Goal: Task Accomplishment & Management: Manage account settings

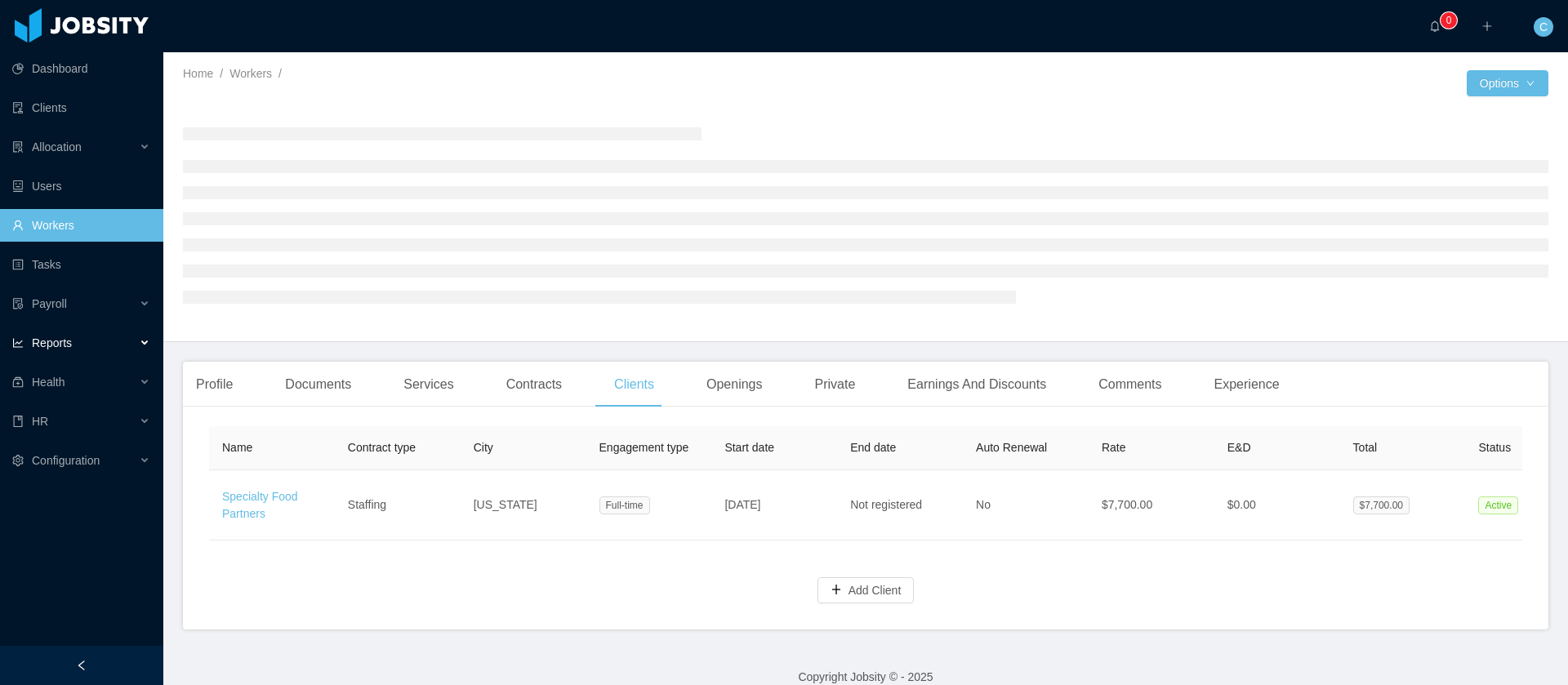
click at [86, 349] on div "Reports" at bounding box center [81, 342] width 164 height 33
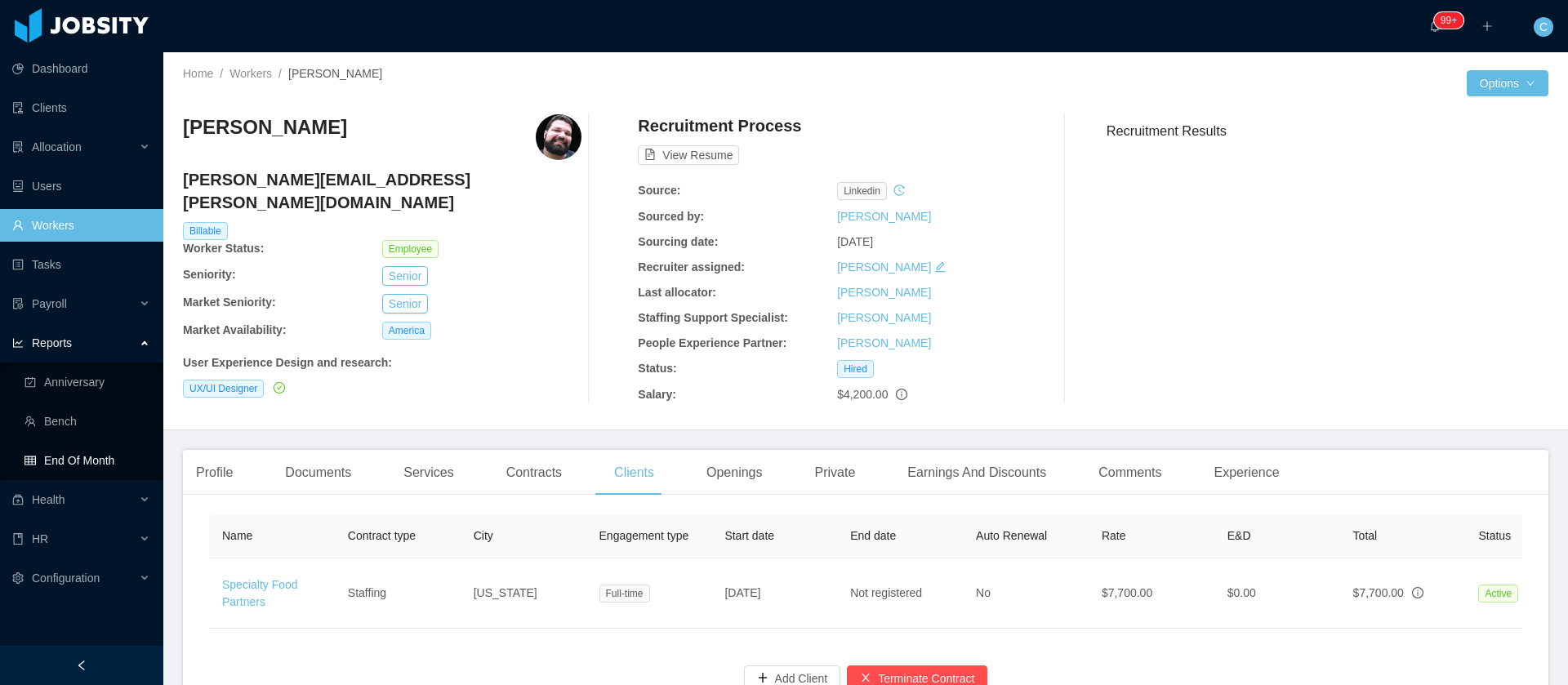
click at [79, 458] on link "End Of Month" at bounding box center [87, 460] width 125 height 33
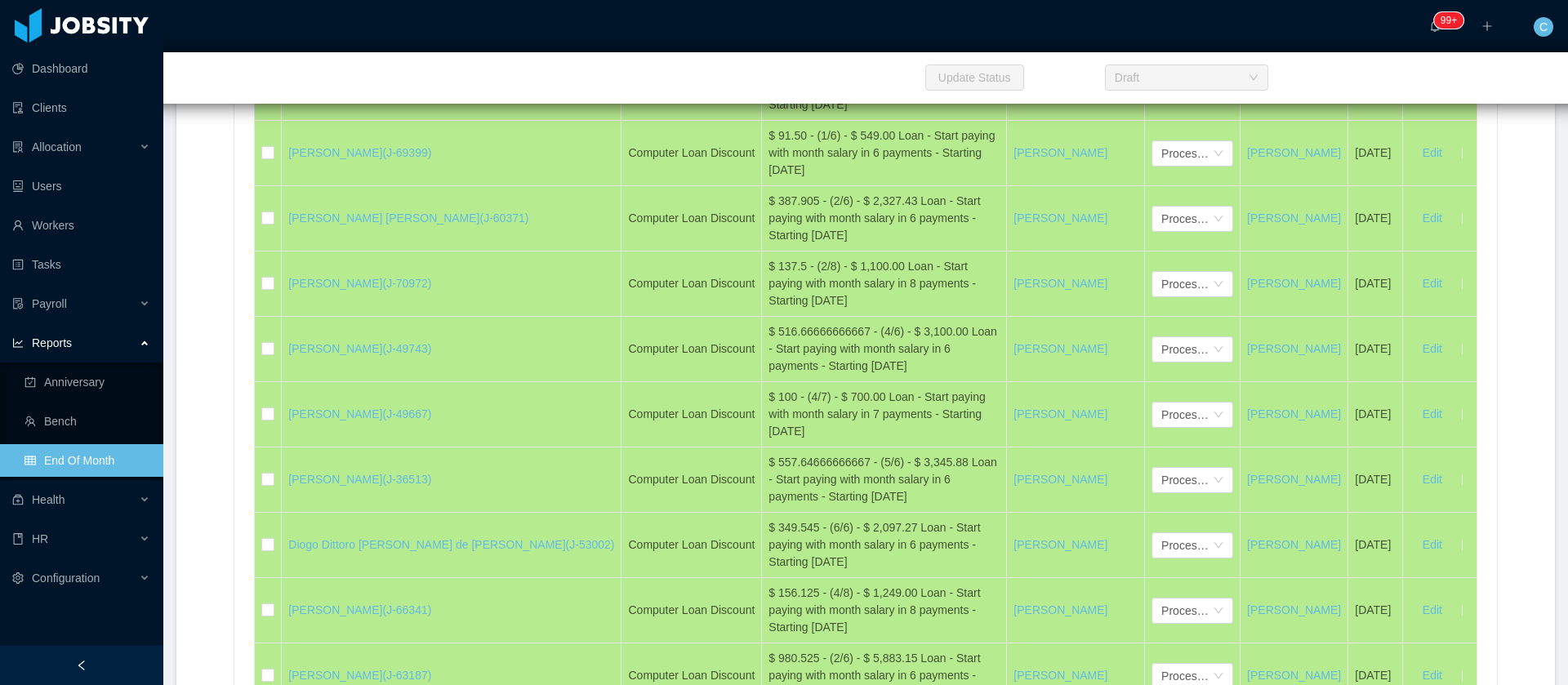
scroll to position [32156, 0]
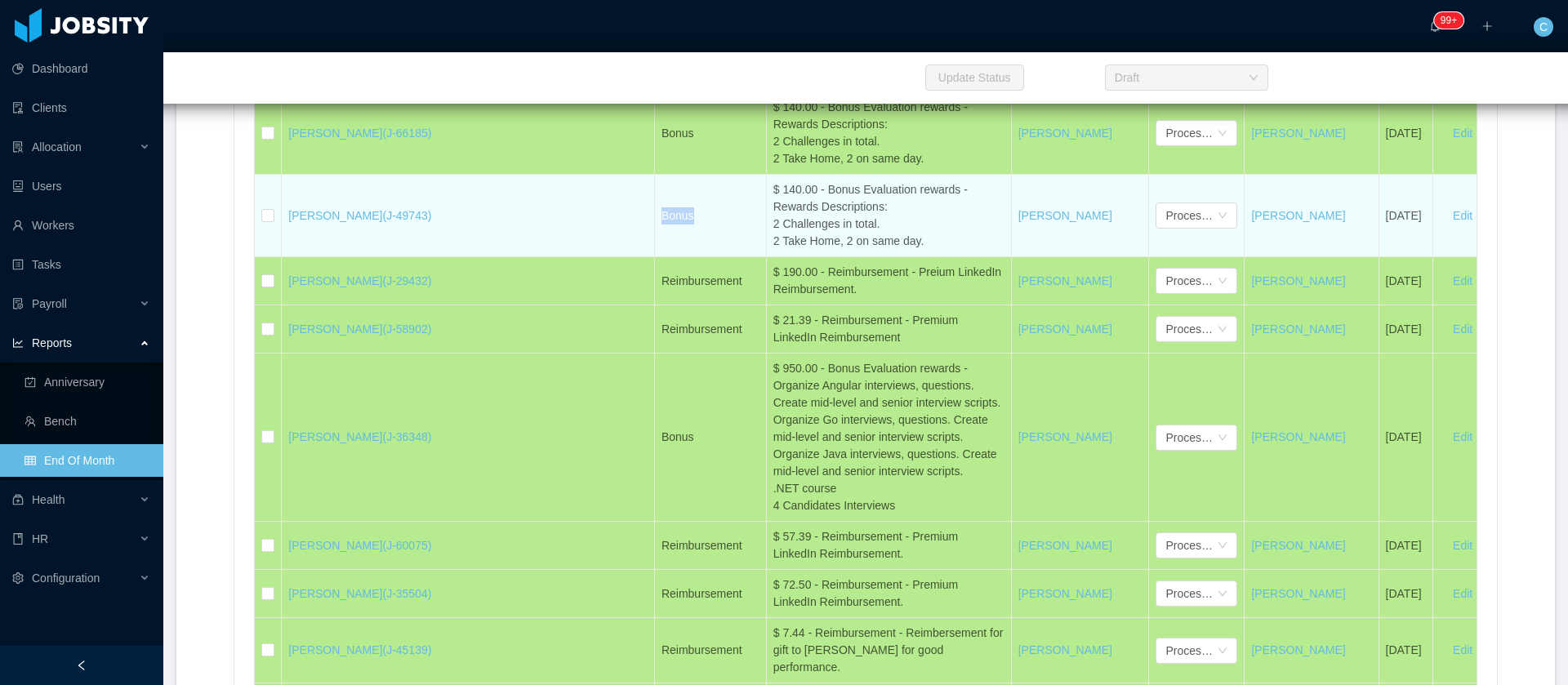
drag, startPoint x: 591, startPoint y: 340, endPoint x: 522, endPoint y: 347, distance: 69.4
click at [654, 257] on td "Bonus" at bounding box center [710, 216] width 112 height 82
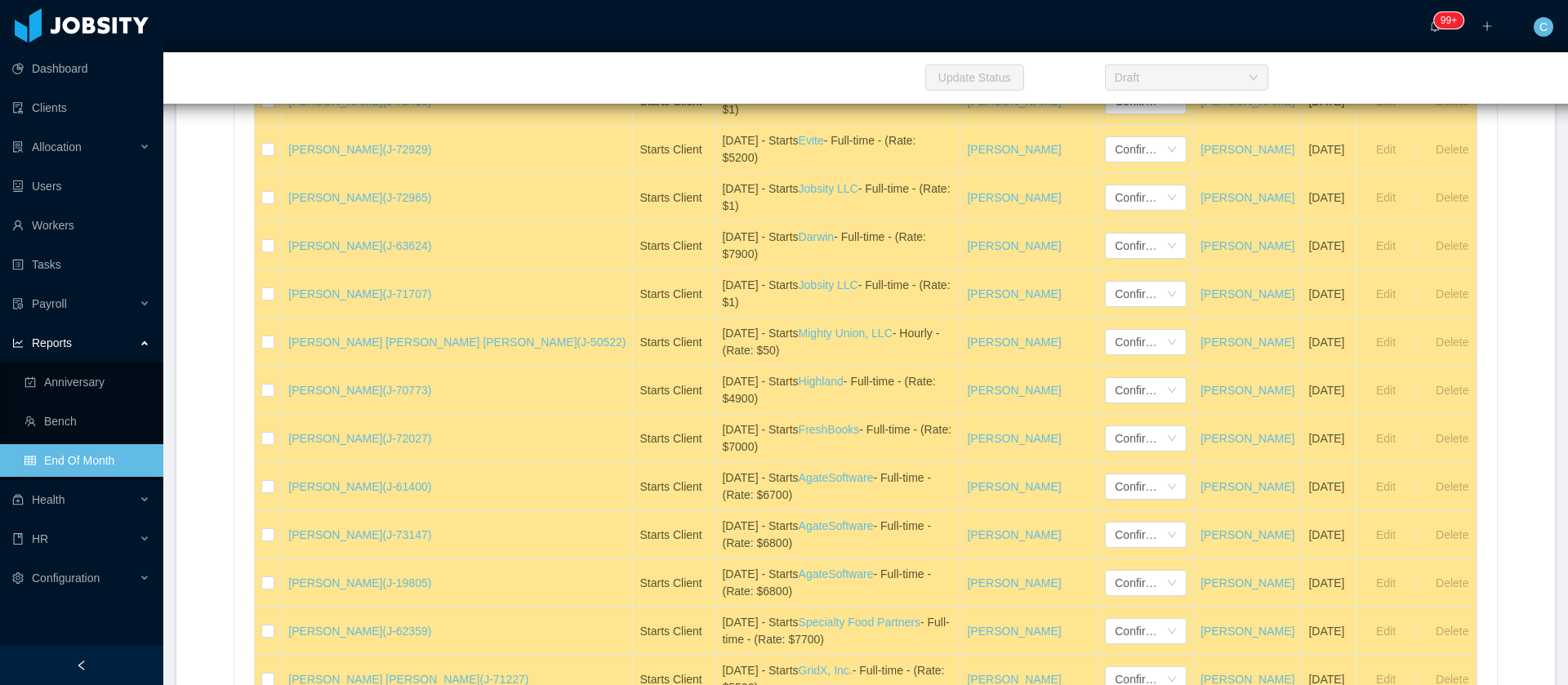
scroll to position [82, 0]
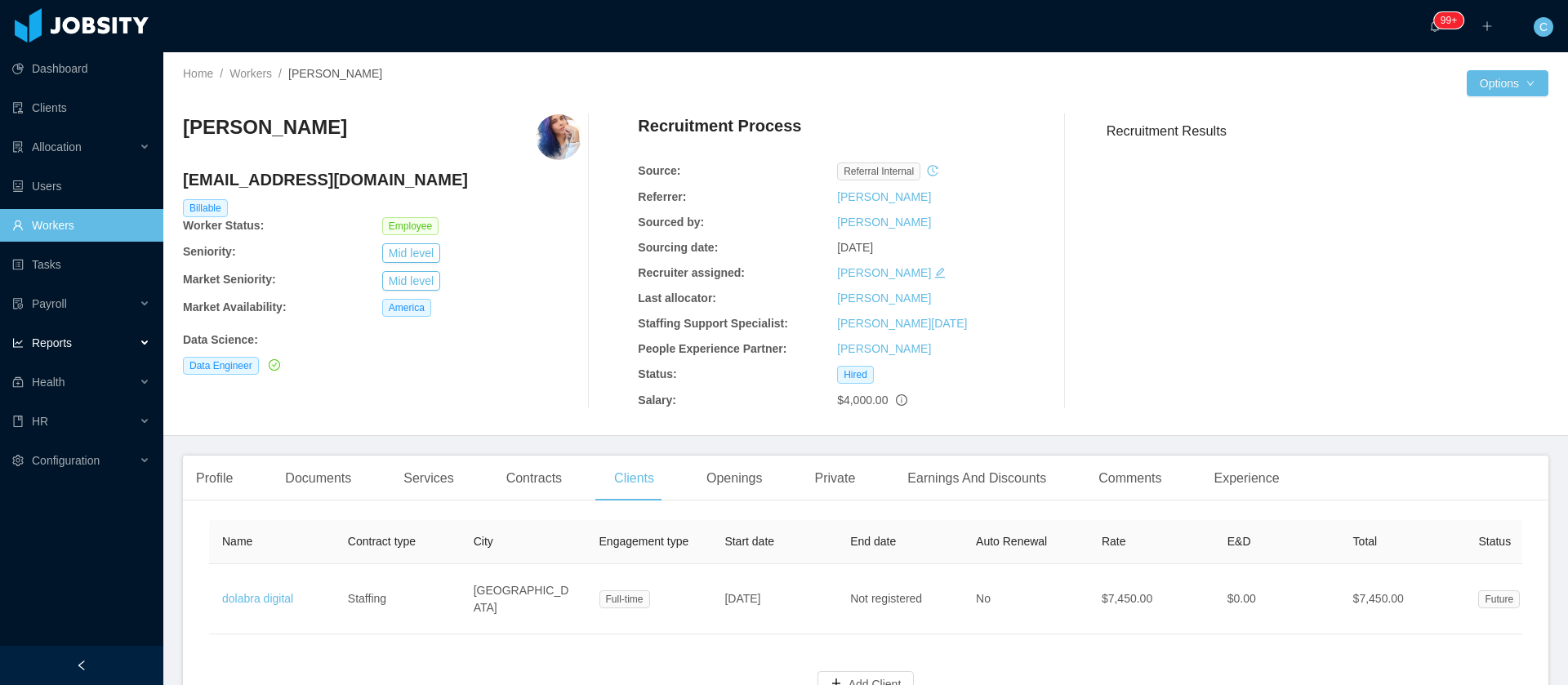
click at [111, 349] on div "Reports" at bounding box center [81, 342] width 164 height 33
click at [76, 453] on link "End Of Month" at bounding box center [87, 460] width 125 height 33
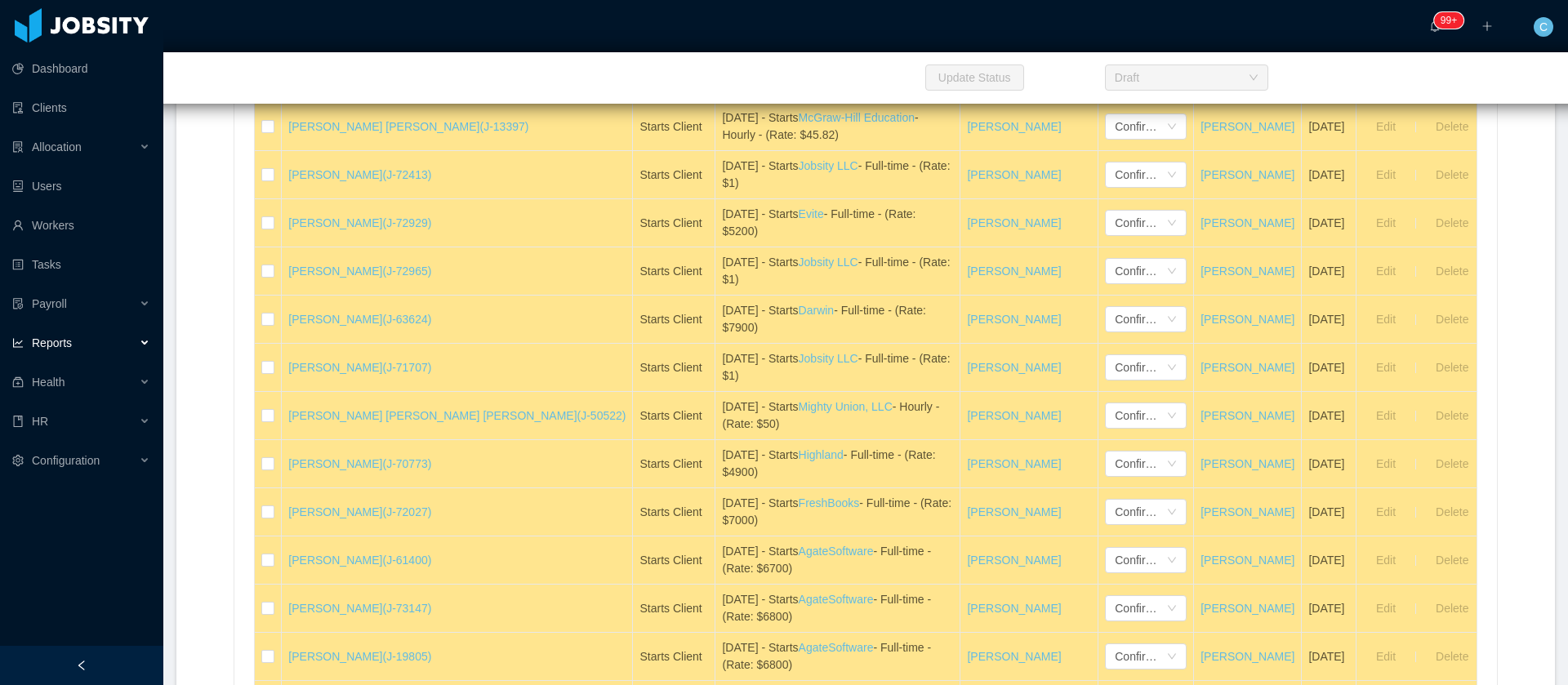
scroll to position [245, 0]
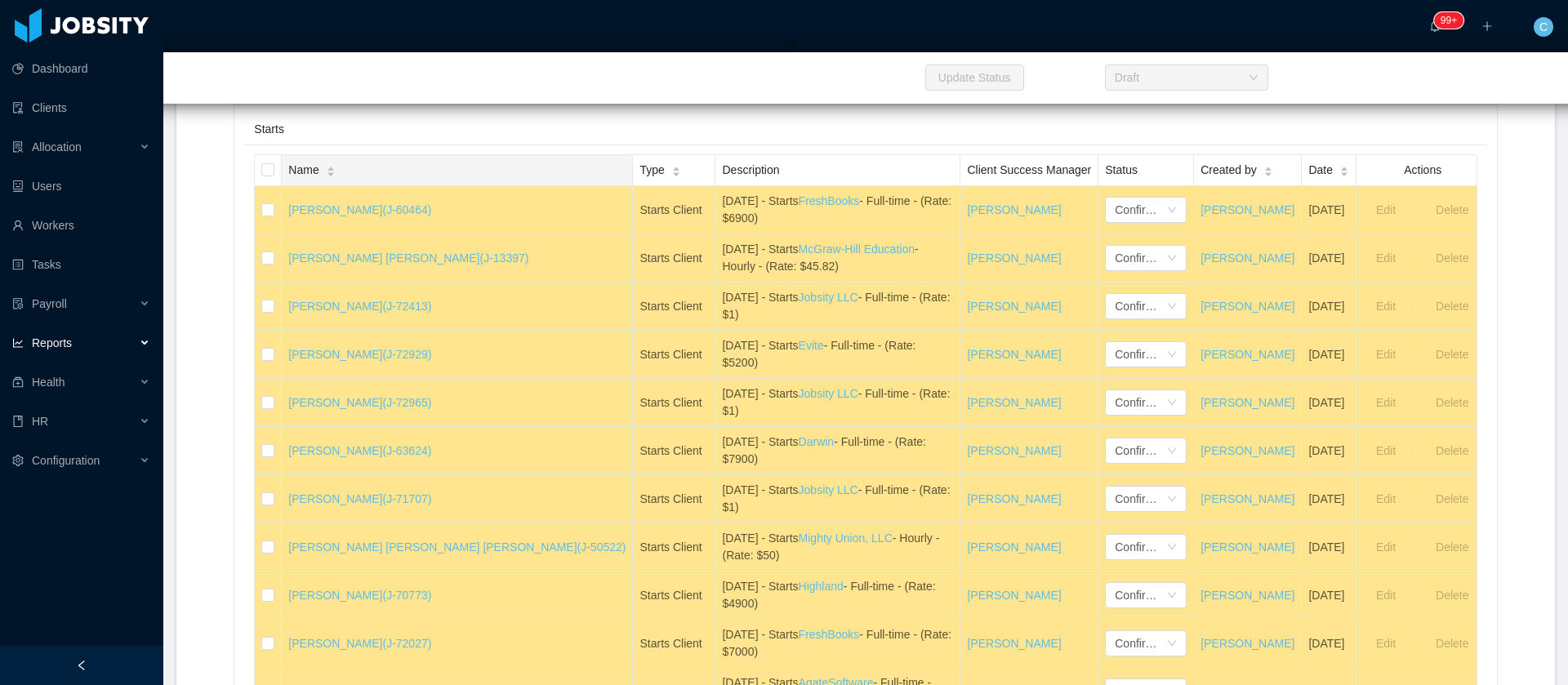
click at [333, 171] on icon "icon: caret-down" at bounding box center [330, 174] width 9 height 9
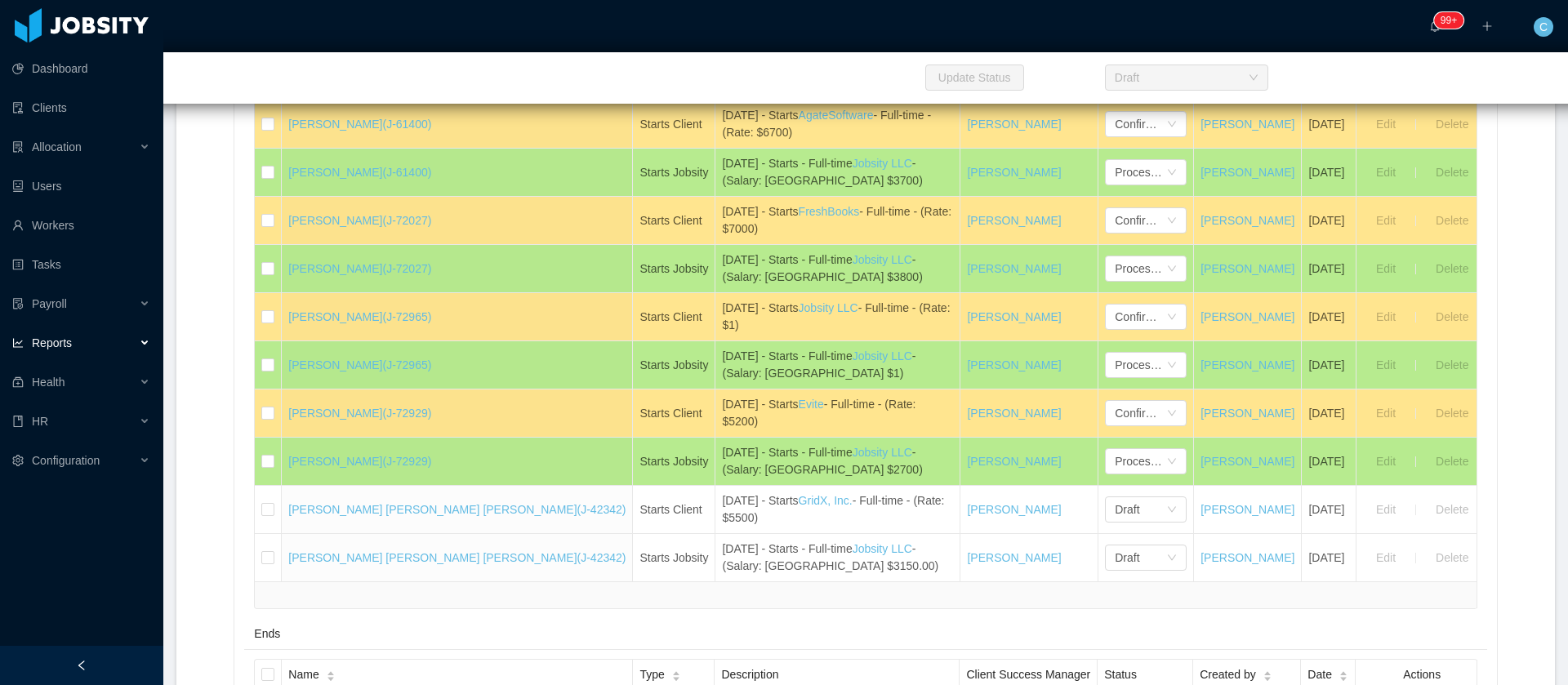
scroll to position [1469, 0]
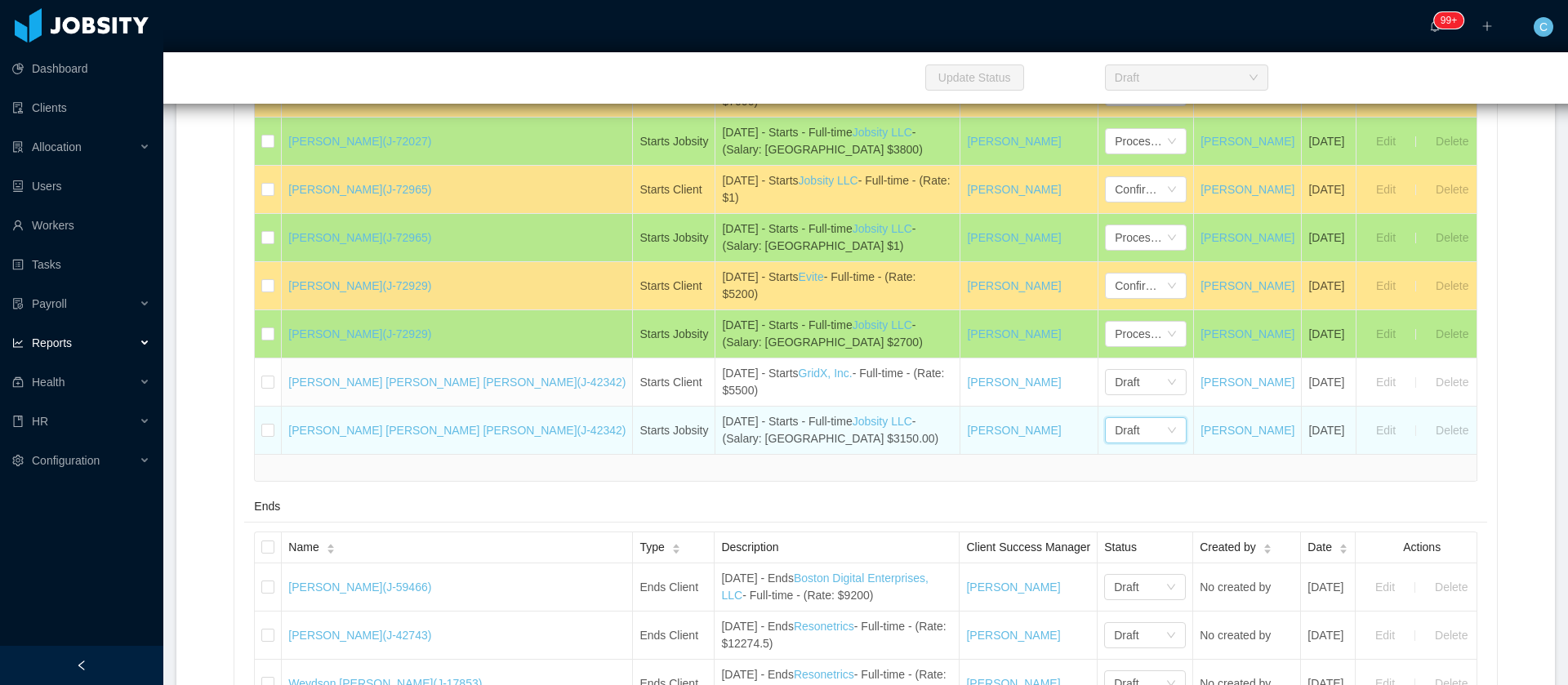
click at [1115, 431] on div "Draft" at bounding box center [1127, 431] width 25 height 25
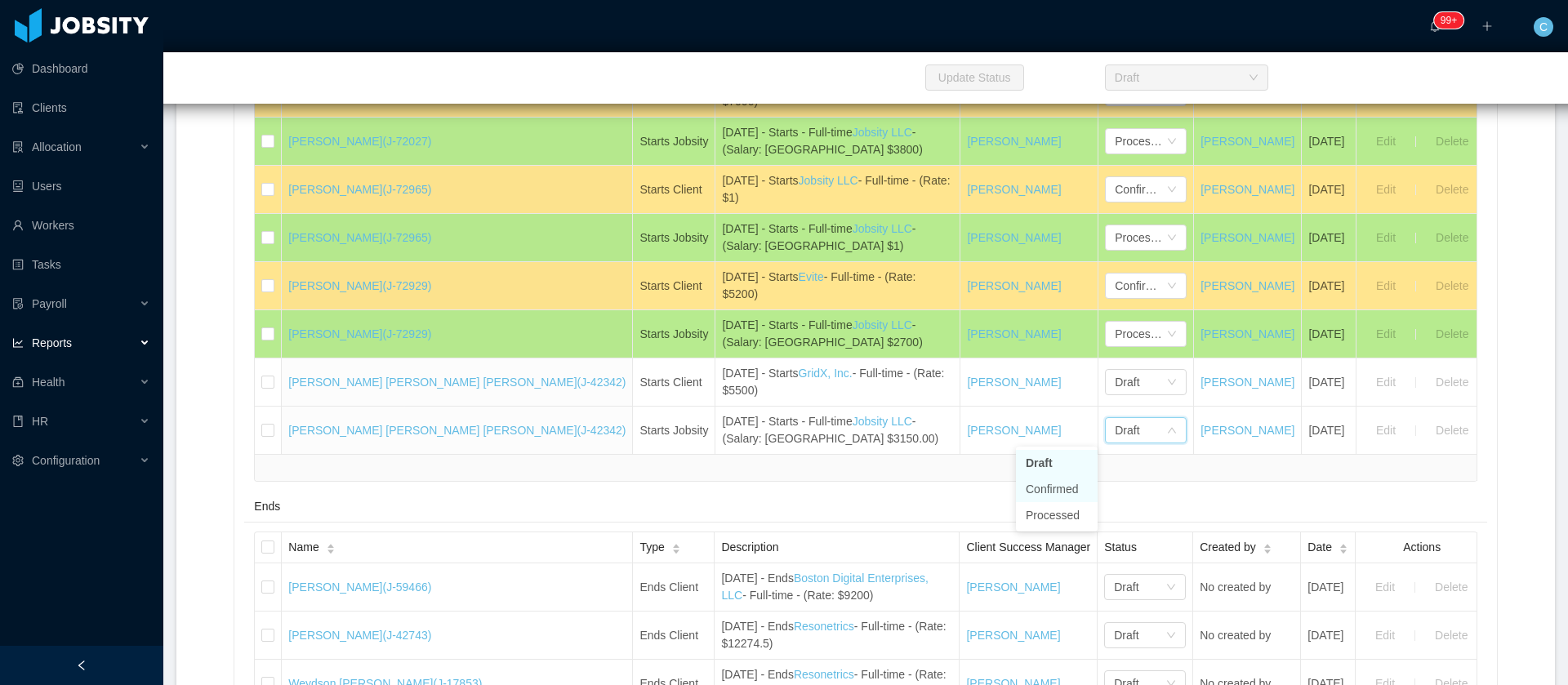
click at [1055, 487] on li "Confirmed" at bounding box center [1056, 489] width 81 height 26
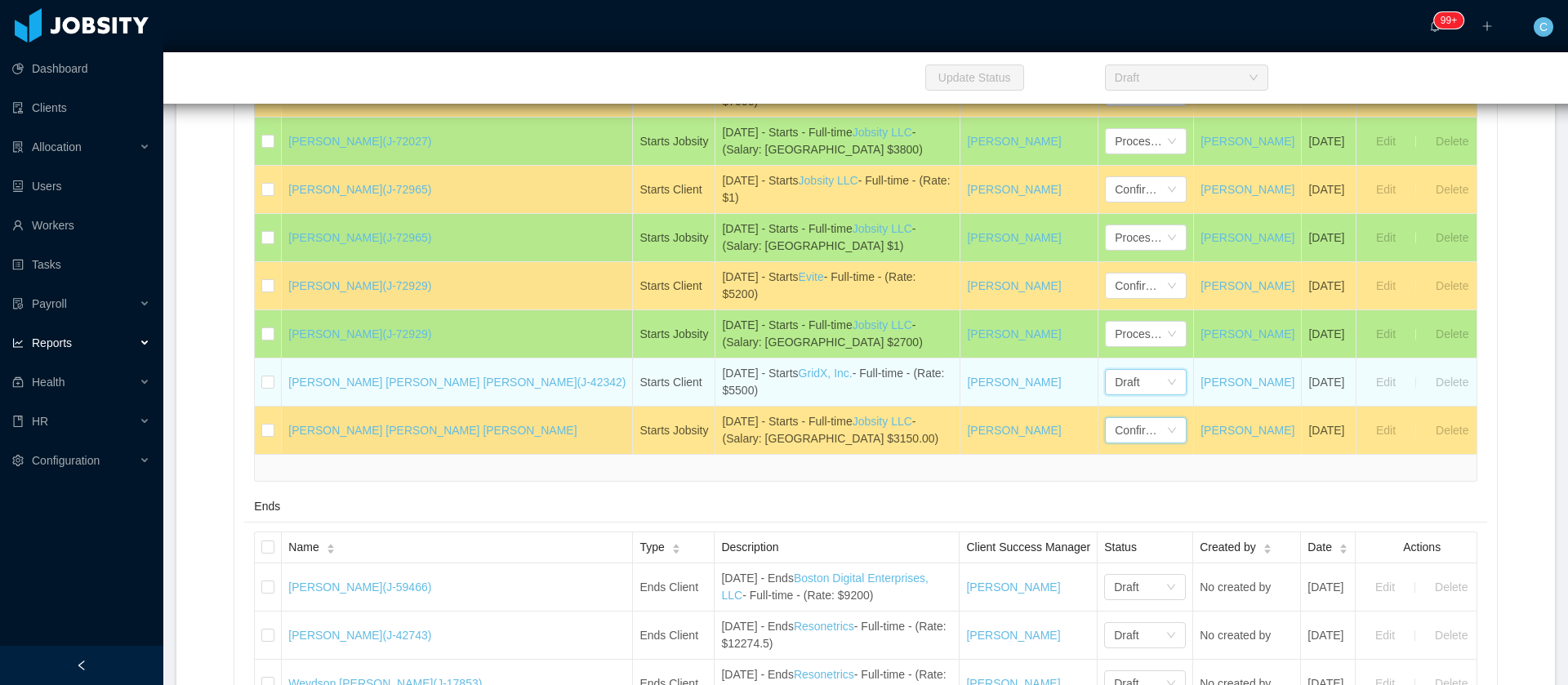
click at [1115, 391] on div "Draft" at bounding box center [1140, 383] width 52 height 25
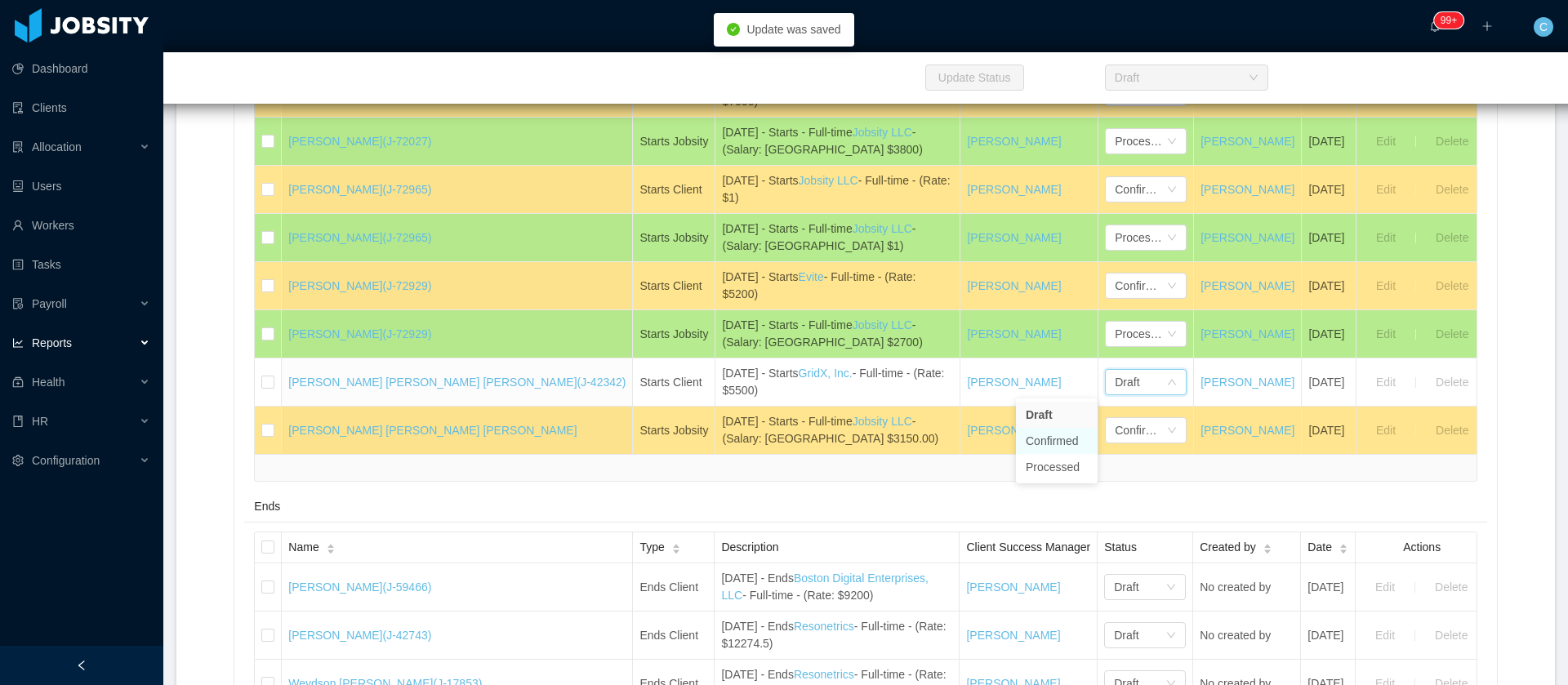
click at [1045, 442] on li "Confirmed" at bounding box center [1056, 440] width 81 height 26
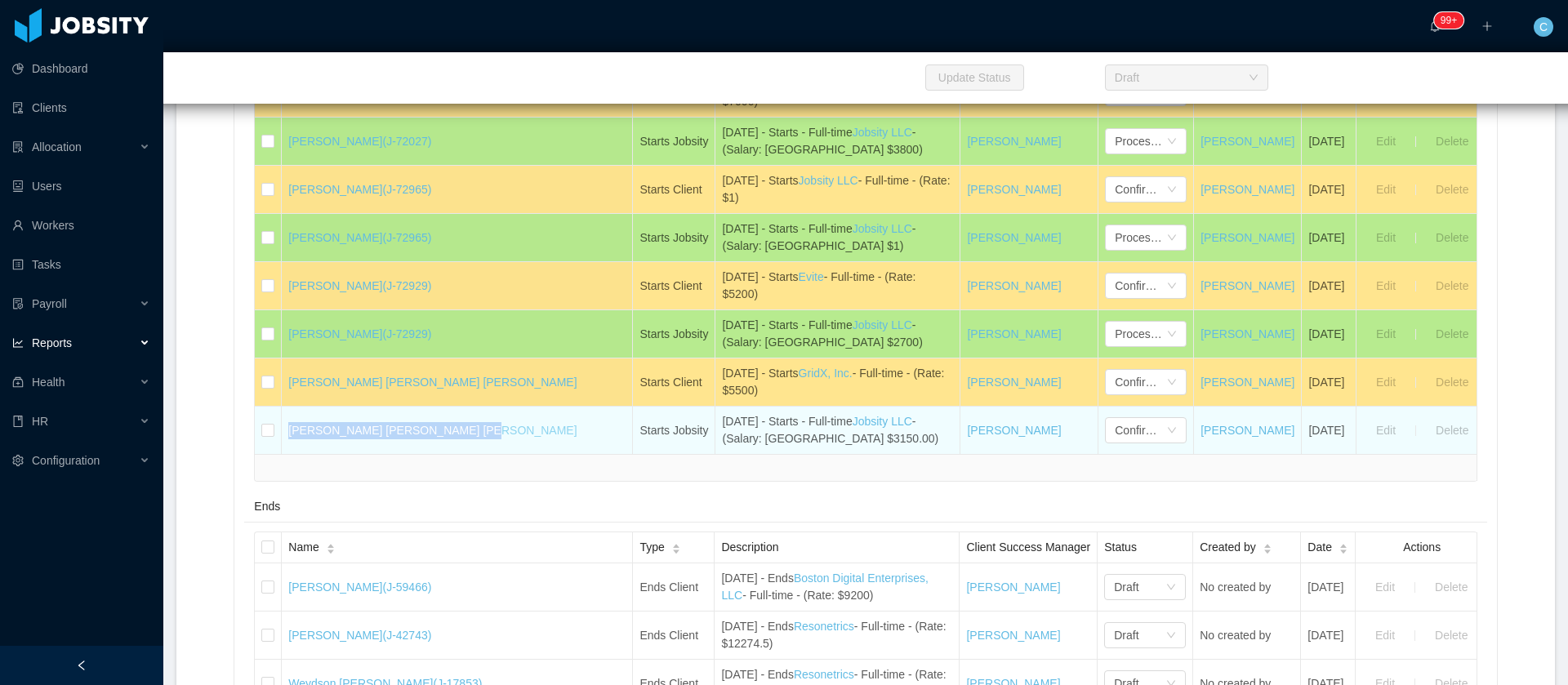
drag, startPoint x: 454, startPoint y: 442, endPoint x: 297, endPoint y: 432, distance: 157.3
click at [297, 432] on td "Yusef Richard de Oliveira Alves" at bounding box center [456, 431] width 351 height 48
drag, startPoint x: 608, startPoint y: 421, endPoint x: 677, endPoint y: 421, distance: 69.0
click at [716, 421] on td "August 22nd - Starts - Full-time Jobsity LLC - (Salary: USA $3150.00)" at bounding box center [838, 431] width 245 height 48
